Goal: Task Accomplishment & Management: Use online tool/utility

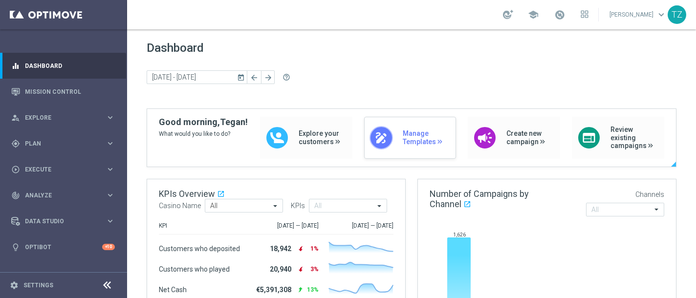
click at [389, 138] on div "draw" at bounding box center [381, 137] width 23 height 23
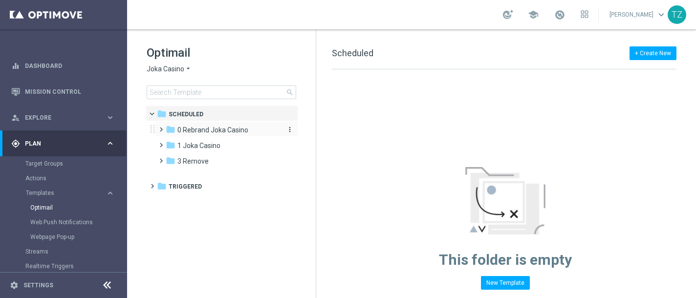
click at [198, 126] on span "0 Rebrand Joka Casino" at bounding box center [212, 130] width 71 height 9
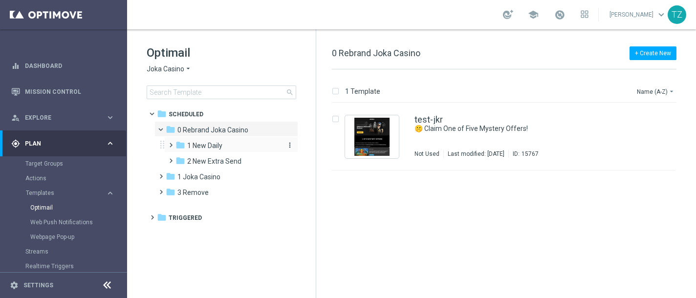
click at [210, 144] on span "1 New Daily" at bounding box center [204, 145] width 35 height 9
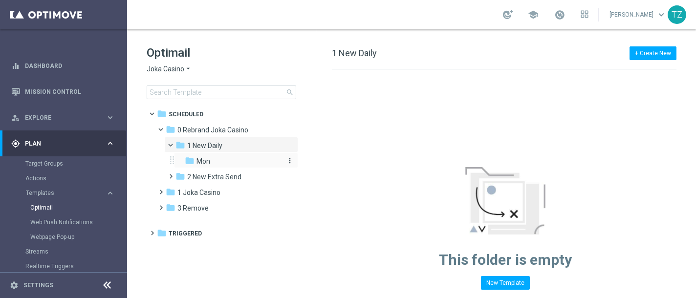
click at [208, 164] on span "Mon" at bounding box center [203, 161] width 14 height 9
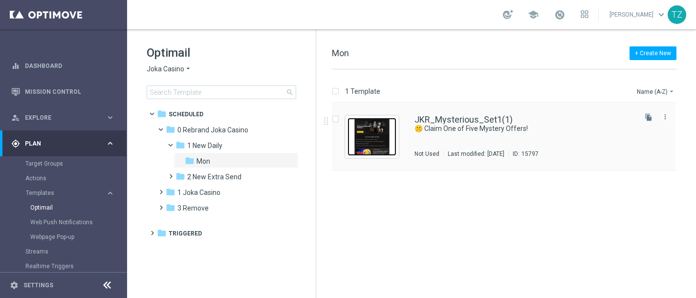
click at [376, 134] on img "Press SPACE to select this row." at bounding box center [372, 137] width 49 height 38
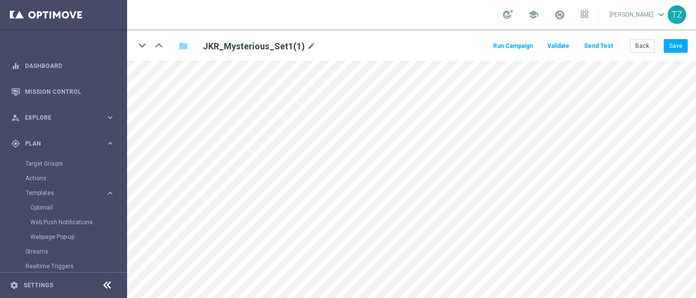
click at [596, 44] on button "Send Test" at bounding box center [599, 46] width 32 height 13
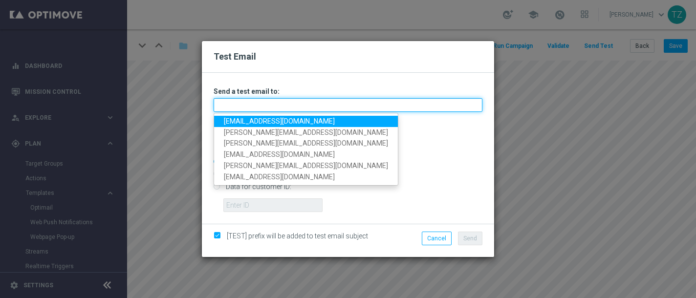
click at [264, 103] on input "text" at bounding box center [348, 105] width 269 height 14
click at [278, 105] on input "text" at bounding box center [348, 105] width 269 height 14
type input "[PERSON_NAME][EMAIL_ADDRESS][DOMAIN_NAME]"
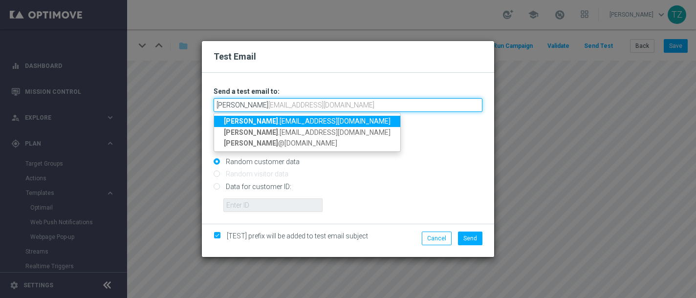
type input "[PERSON_NAME][EMAIL_ADDRESS][DOMAIN_NAME],[DOMAIN_NAME][EMAIL_ADDRESS][DOMAIN_N…"
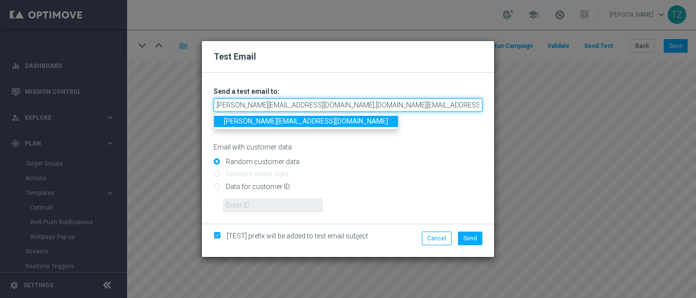
click at [397, 104] on input "[PERSON_NAME][EMAIL_ADDRESS][DOMAIN_NAME],[DOMAIN_NAME][EMAIL_ADDRESS][DOMAIN_N…" at bounding box center [348, 105] width 269 height 14
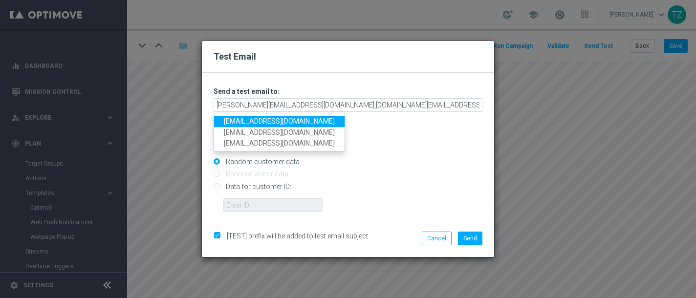
click at [313, 121] on link "[EMAIL_ADDRESS][DOMAIN_NAME]" at bounding box center [279, 121] width 130 height 11
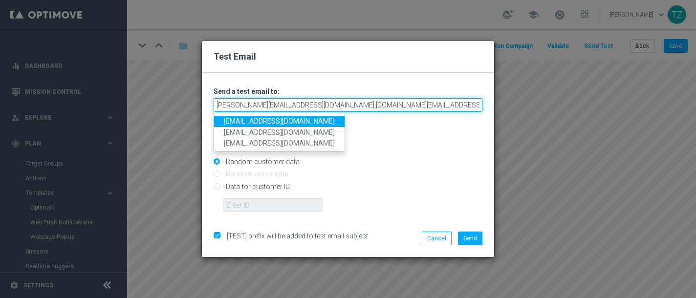
type input "[PERSON_NAME][EMAIL_ADDRESS][DOMAIN_NAME],[DOMAIN_NAME][EMAIL_ADDRESS][DOMAIN_N…"
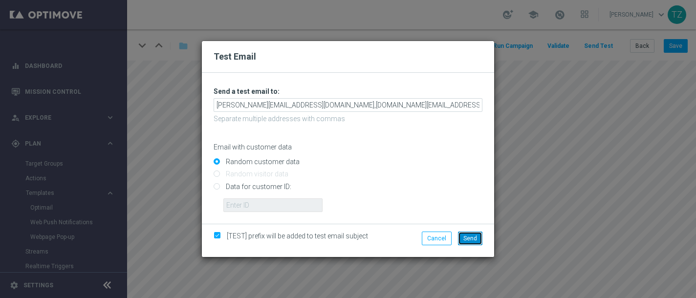
click at [467, 239] on span "Send" at bounding box center [470, 238] width 14 height 7
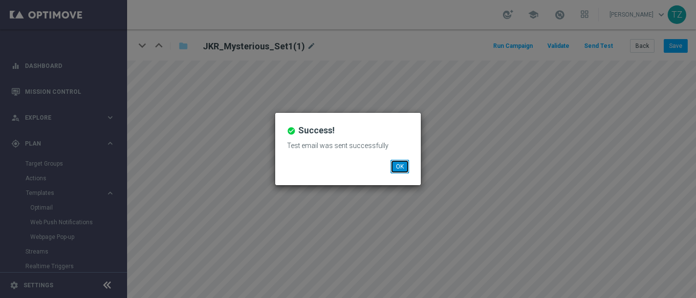
click at [400, 166] on button "OK" at bounding box center [400, 167] width 19 height 14
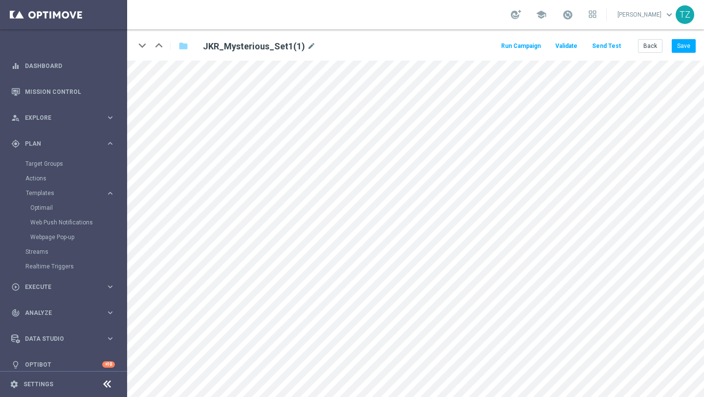
click at [608, 46] on button "Send Test" at bounding box center [606, 46] width 32 height 13
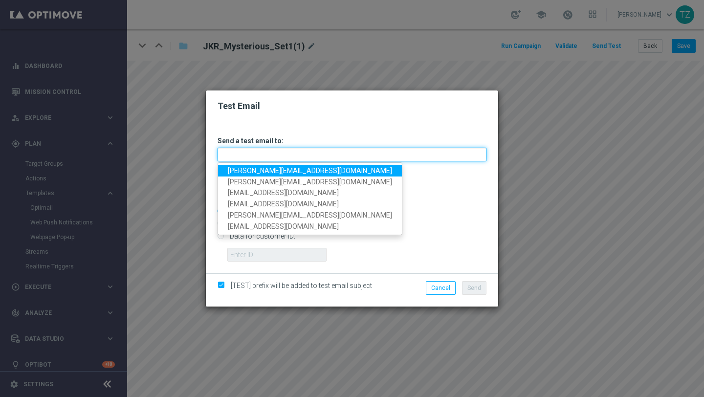
click at [264, 156] on input "text" at bounding box center [351, 155] width 269 height 14
type input "[EMAIL_ADDRESS][DOMAIN_NAME]"
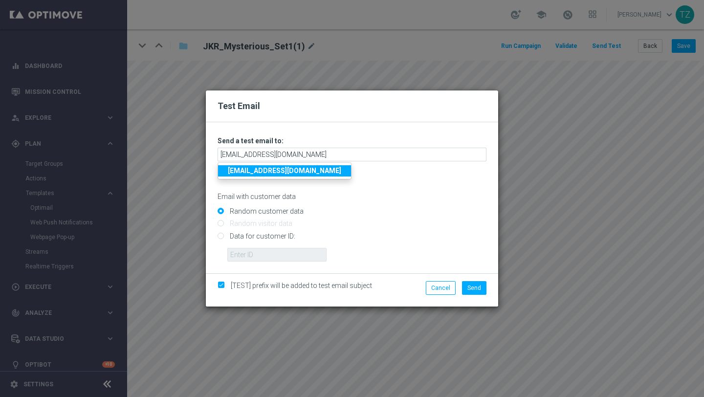
click at [298, 169] on strong "[EMAIL_ADDRESS][DOMAIN_NAME]" at bounding box center [284, 171] width 113 height 8
click at [470, 292] on button "Send" at bounding box center [474, 288] width 24 height 14
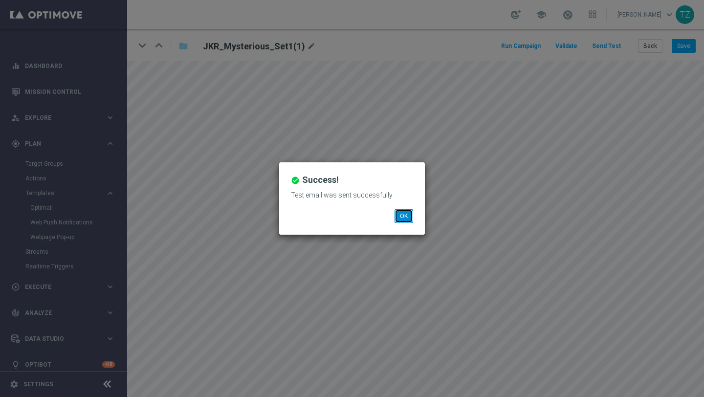
click at [402, 217] on button "OK" at bounding box center [403, 216] width 19 height 14
